Goal: Communication & Community: Answer question/provide support

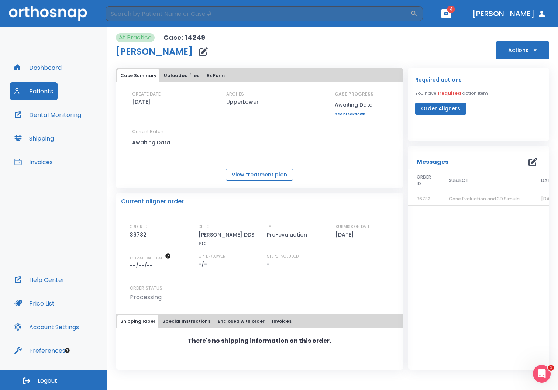
click at [247, 174] on button "View treatment plan" at bounding box center [259, 175] width 67 height 12
click at [484, 198] on span "Case Evaluation and 3D Simulation Ready" at bounding box center [496, 199] width 95 height 6
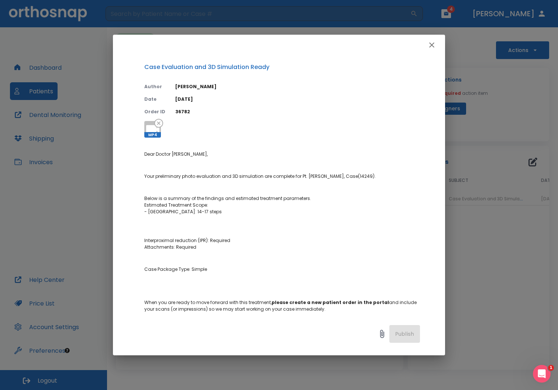
click at [434, 47] on icon "button" at bounding box center [431, 45] width 9 height 9
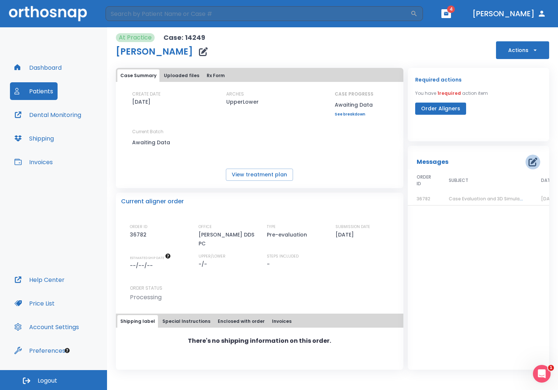
click at [534, 162] on icon "button" at bounding box center [532, 162] width 9 height 9
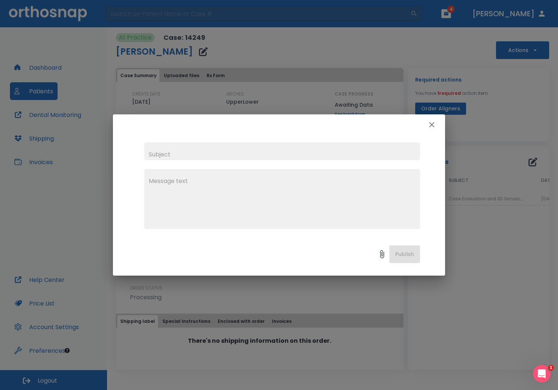
click at [213, 145] on input "text" at bounding box center [282, 151] width 276 height 18
type input "[PERSON_NAME]"
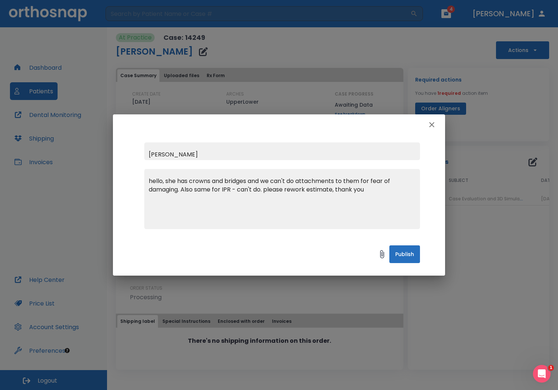
type textarea "hello, she has crowns and bridges and we can't do attachments to them for fear …"
click at [400, 256] on button "Publish" at bounding box center [404, 254] width 31 height 18
